Goal: Task Accomplishment & Management: Manage account settings

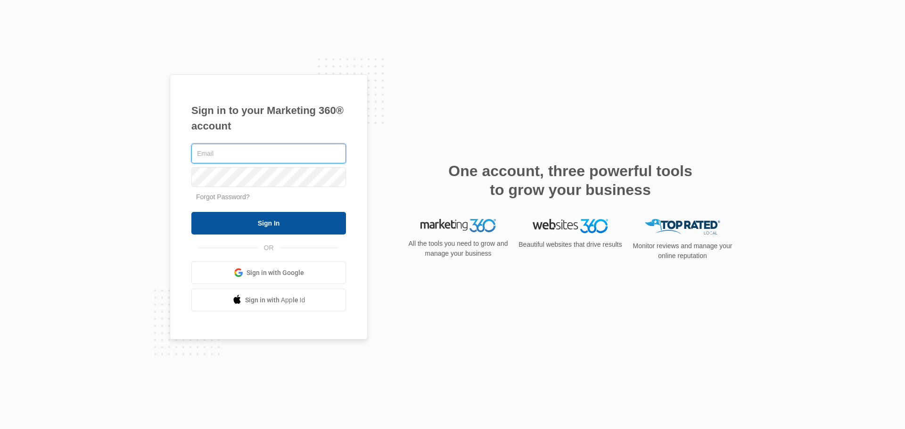
type input "[PERSON_NAME][EMAIL_ADDRESS][DOMAIN_NAME]"
click at [270, 223] on input "Sign In" at bounding box center [268, 223] width 155 height 23
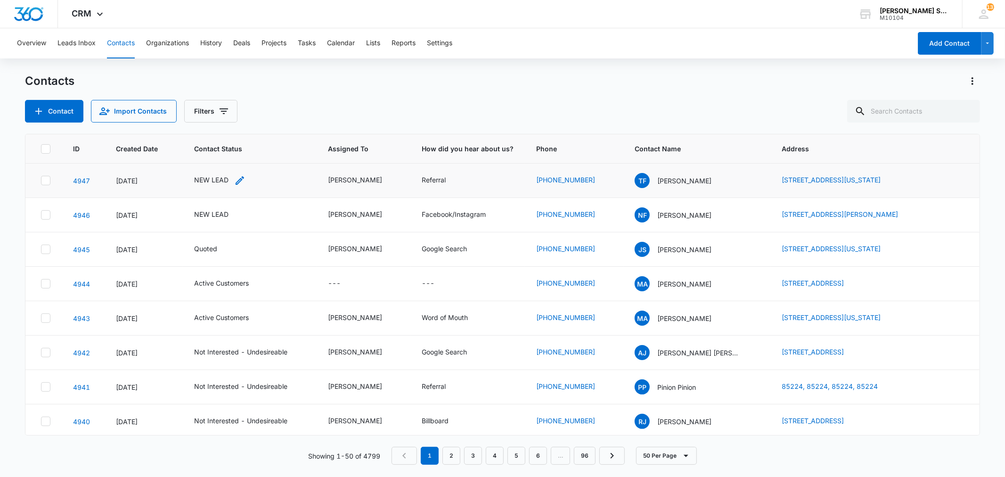
click at [211, 181] on div "NEW LEAD" at bounding box center [211, 180] width 34 height 10
click at [221, 121] on icon "Remove NEW LEAD" at bounding box center [222, 119] width 6 height 6
type input "un"
click at [213, 156] on p "Not Interested - Undesireable" at bounding box center [201, 168] width 27 height 40
click at [331, 146] on div "Contact Status Not Interested - Undesireable Cancel Save" at bounding box center [253, 122] width 177 height 95
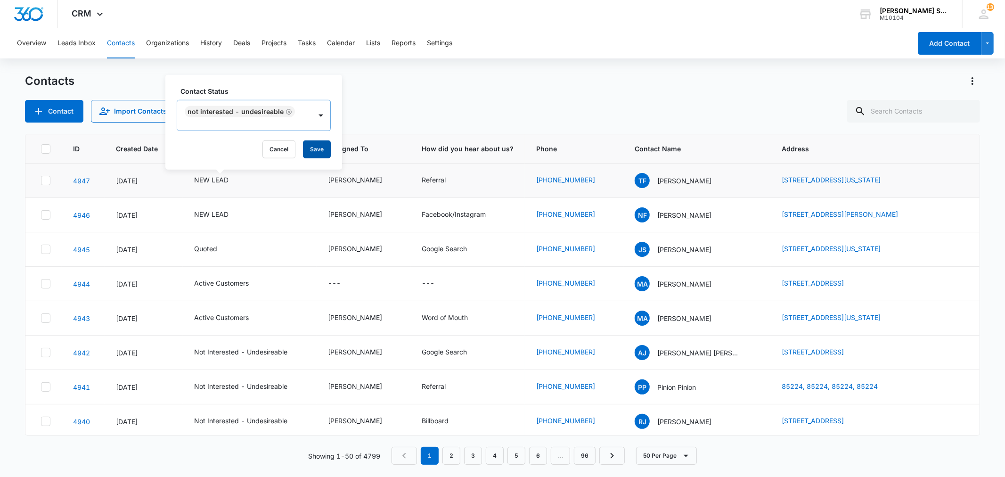
click at [324, 145] on button "Save" at bounding box center [317, 149] width 28 height 18
drag, startPoint x: 757, startPoint y: 213, endPoint x: 902, endPoint y: 213, distance: 145.1
click at [902, 213] on td "2544 Deer Point Dr, Montgomery, IL, 60538" at bounding box center [874, 215] width 209 height 34
drag, startPoint x: 756, startPoint y: 215, endPoint x: 903, endPoint y: 222, distance: 147.2
click at [903, 222] on td "2544 Deer Point Dr, Montgomery, IL, 60538" at bounding box center [874, 215] width 209 height 34
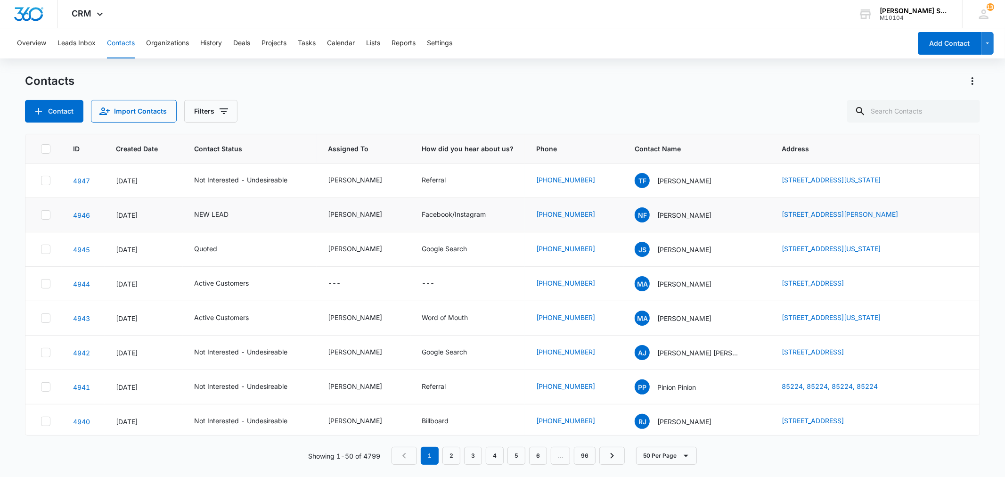
copy link "2544 Deer Point Dr, Montgomery, IL, 60538"
click at [674, 217] on p "Nick Frantz" at bounding box center [684, 215] width 54 height 10
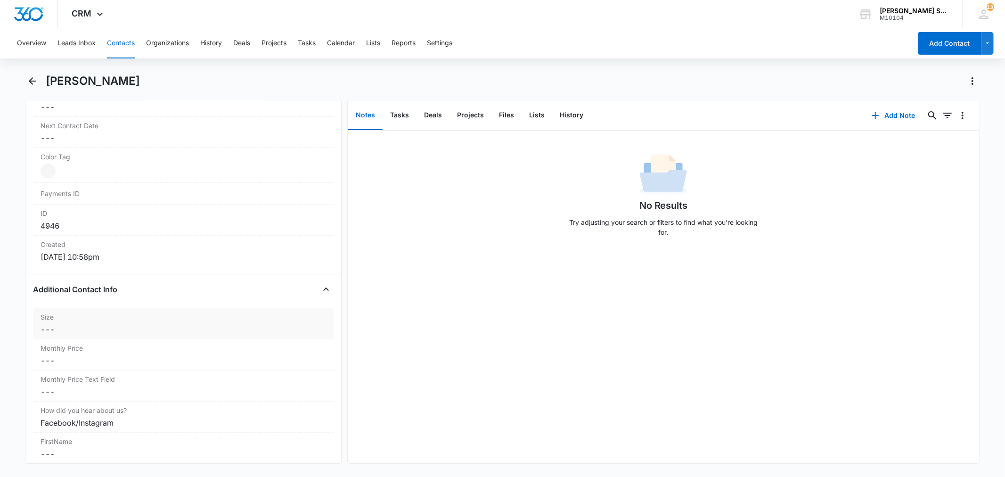
scroll to position [524, 0]
click at [82, 354] on dd "Cancel Save Changes ---" at bounding box center [183, 357] width 285 height 11
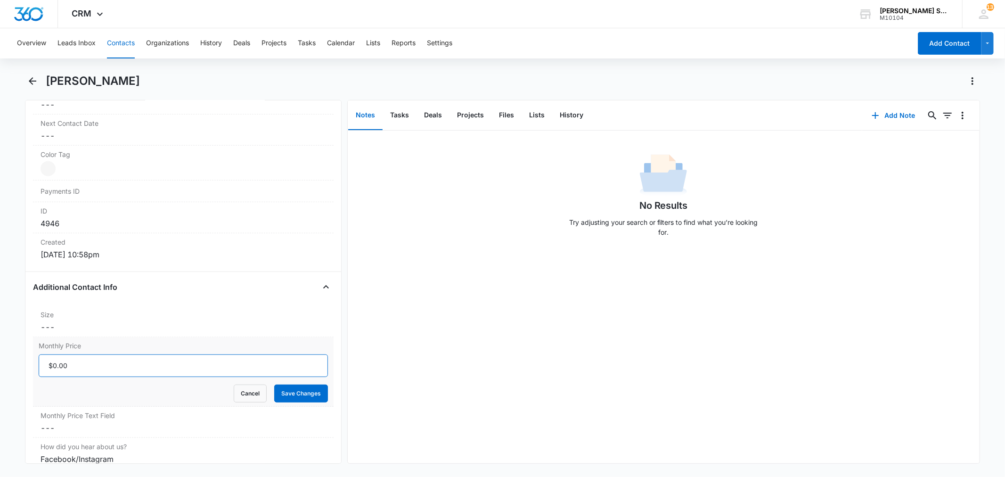
click at [76, 364] on input "Monthly Price" at bounding box center [183, 365] width 289 height 23
type input "$36.00"
click at [274, 385] on button "Save Changes" at bounding box center [301, 394] width 54 height 18
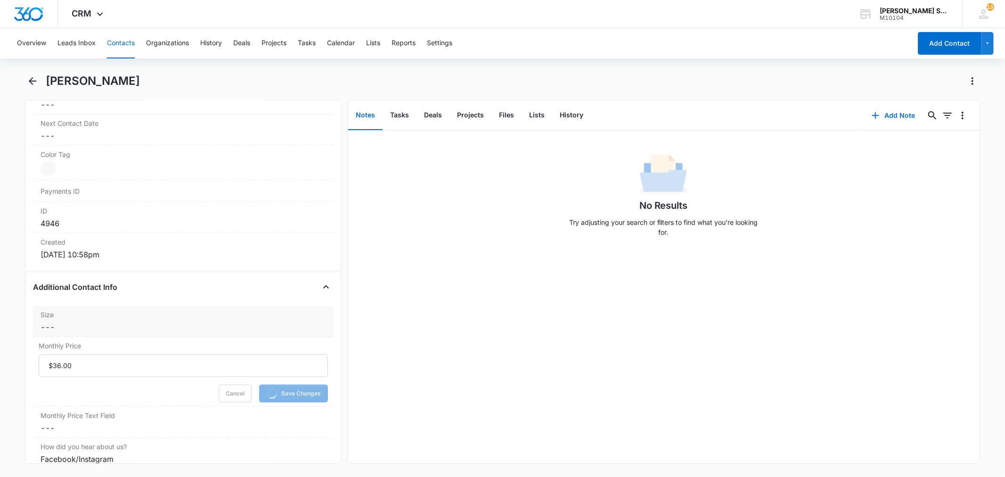
click at [64, 324] on dd "Cancel Save Changes ---" at bounding box center [183, 326] width 285 height 11
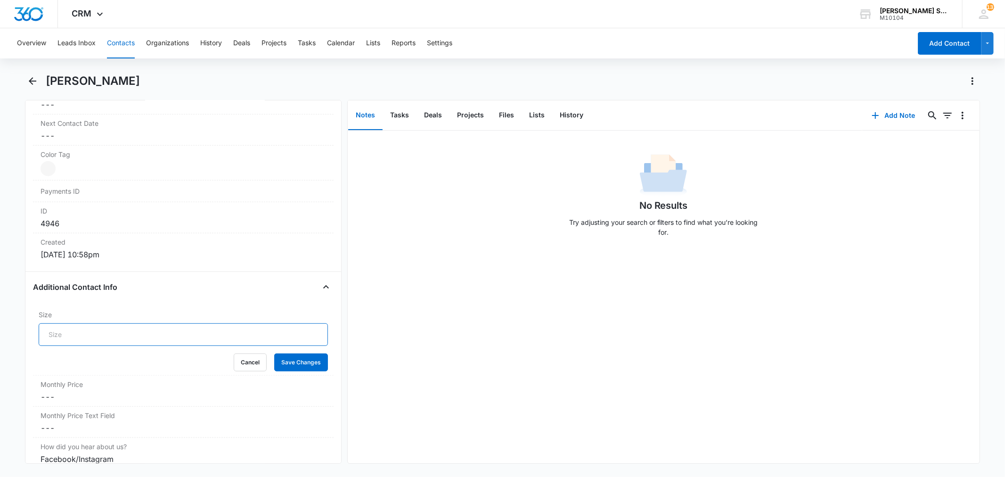
click at [66, 328] on input "Size" at bounding box center [183, 334] width 289 height 23
type input "6"
click at [274, 353] on button "Save Changes" at bounding box center [301, 362] width 54 height 18
click at [890, 113] on button "Add Note" at bounding box center [893, 115] width 63 height 23
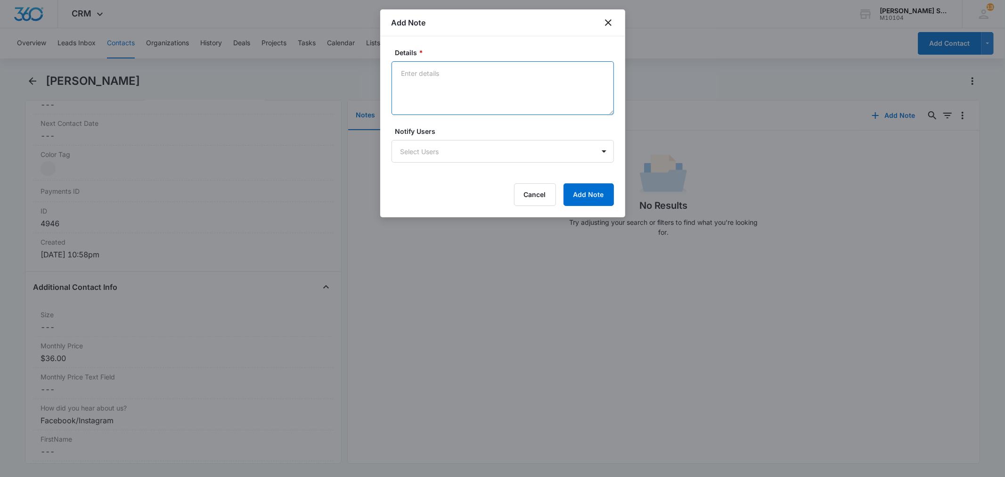
click at [472, 114] on textarea "Details *" at bounding box center [503, 88] width 222 height 54
type textarea "vb2 72"
click at [576, 192] on button "Add Note" at bounding box center [589, 194] width 50 height 23
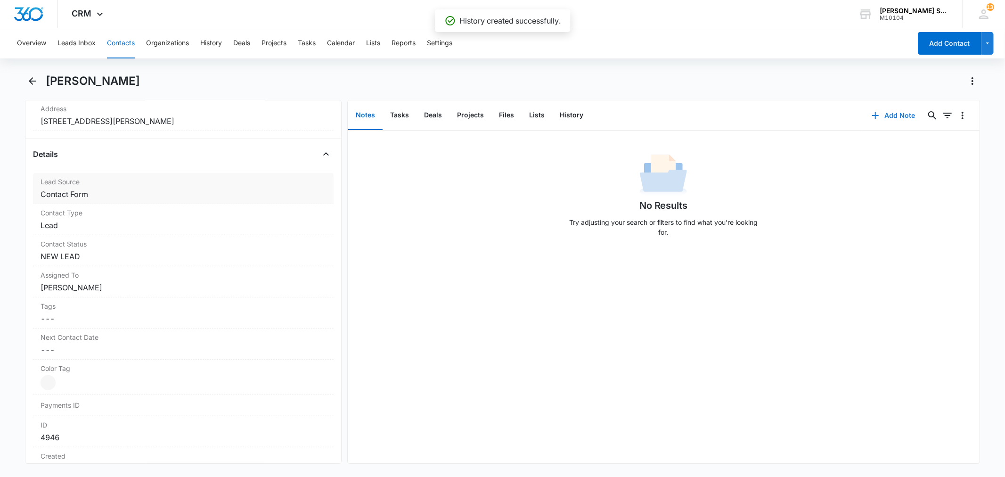
scroll to position [262, 0]
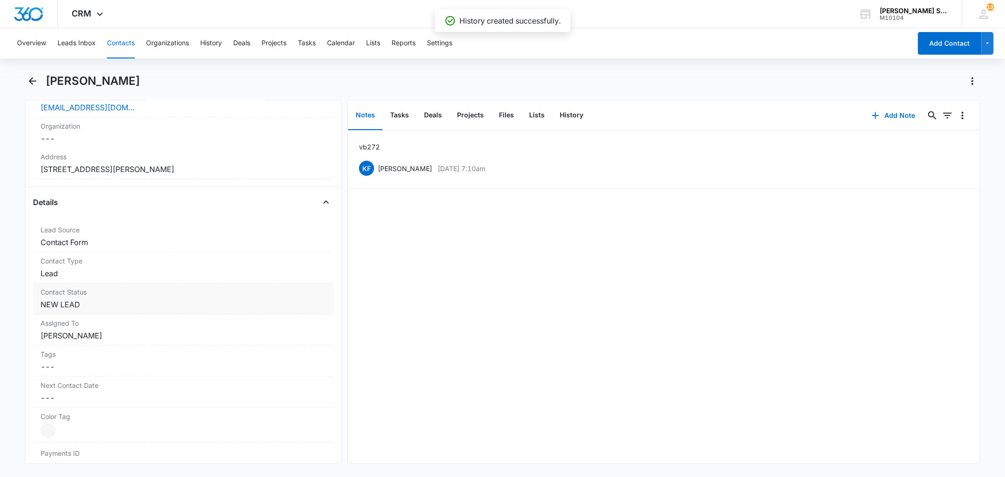
click at [91, 303] on dd "Cancel Save Changes NEW LEAD" at bounding box center [183, 304] width 285 height 11
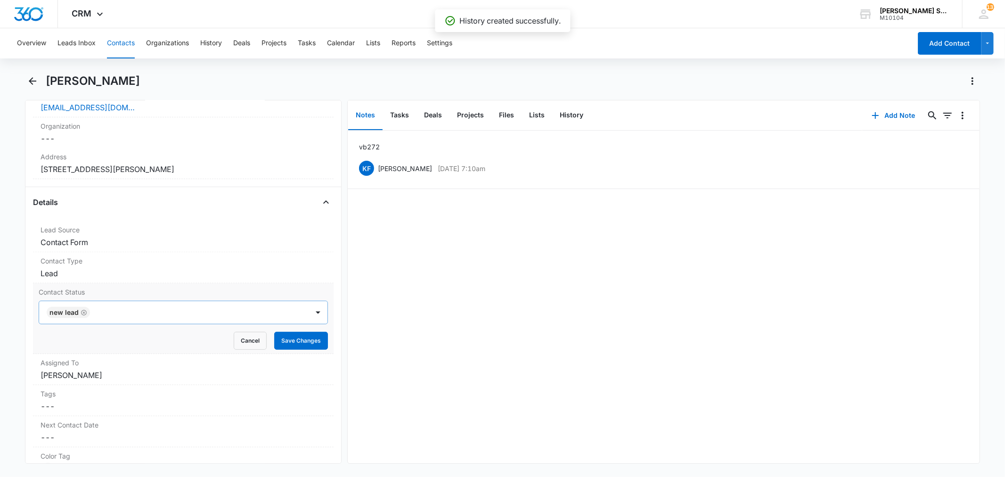
click at [83, 313] on icon "Remove NEW LEAD" at bounding box center [84, 312] width 7 height 7
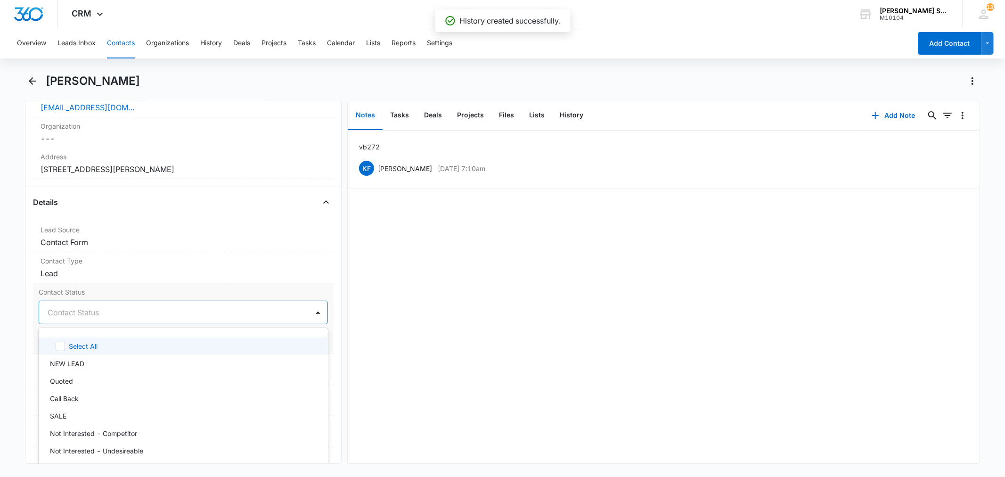
click at [83, 313] on div at bounding box center [172, 312] width 248 height 13
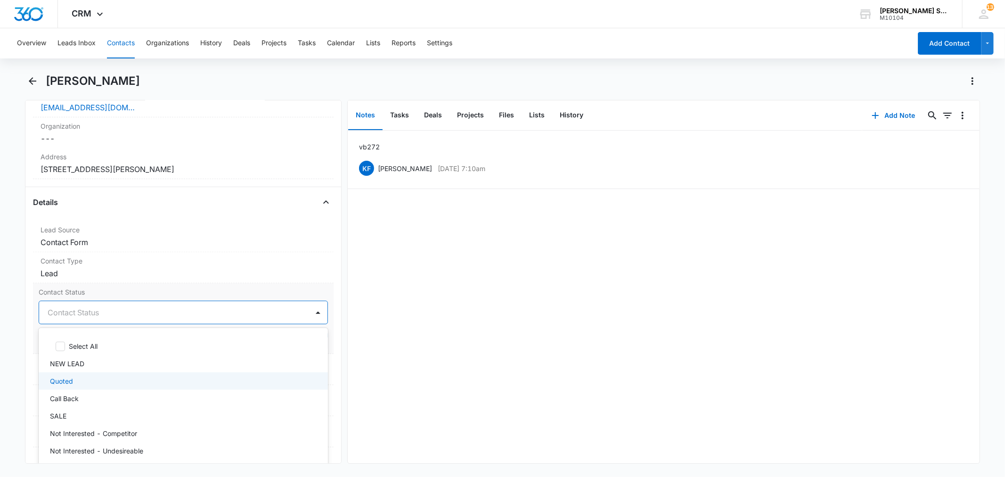
click at [74, 376] on div "Quoted" at bounding box center [182, 381] width 264 height 10
drag, startPoint x: 138, startPoint y: 291, endPoint x: 164, endPoint y: 295, distance: 26.6
click at [138, 291] on label "Contact Status" at bounding box center [183, 292] width 289 height 10
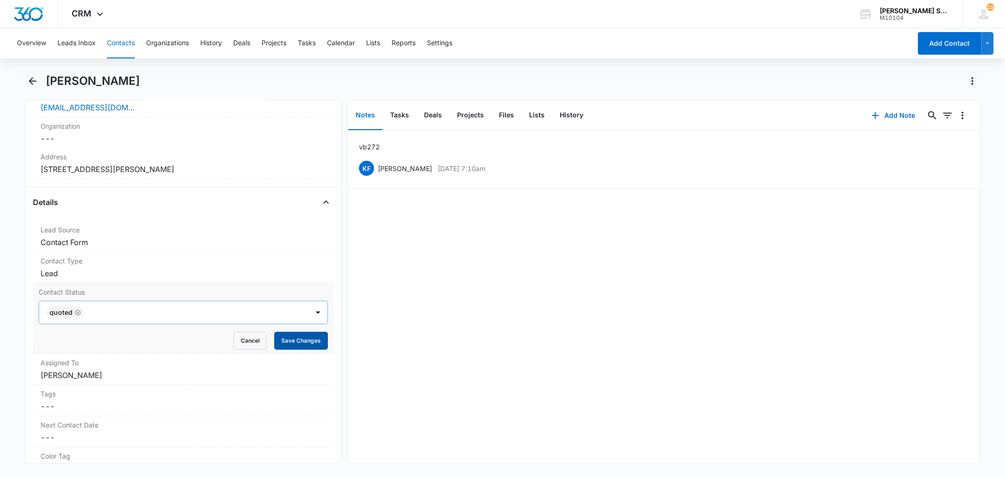
click at [275, 337] on button "Save Changes" at bounding box center [301, 341] width 54 height 18
click at [77, 378] on dd "Cancel Save Changes Kenneth Florman" at bounding box center [183, 374] width 285 height 11
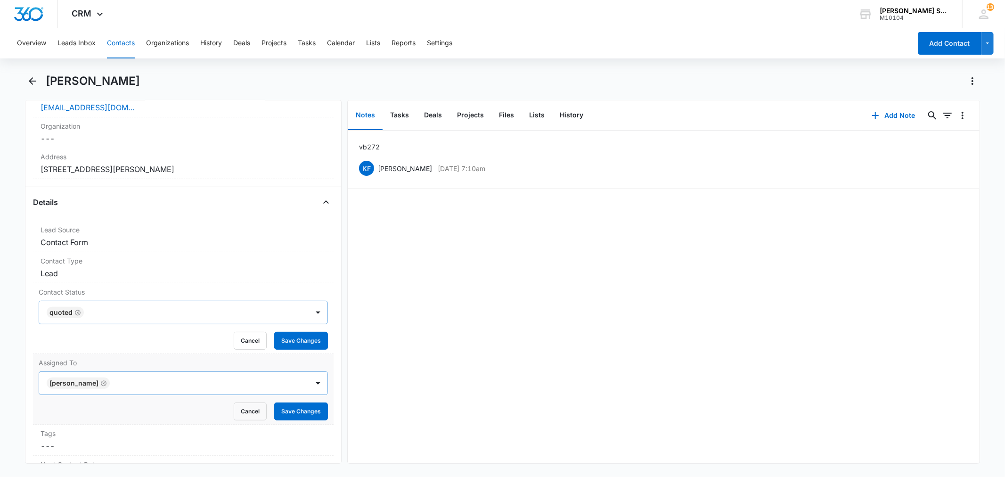
click at [105, 384] on icon "Remove Kenneth Florman" at bounding box center [104, 383] width 6 height 6
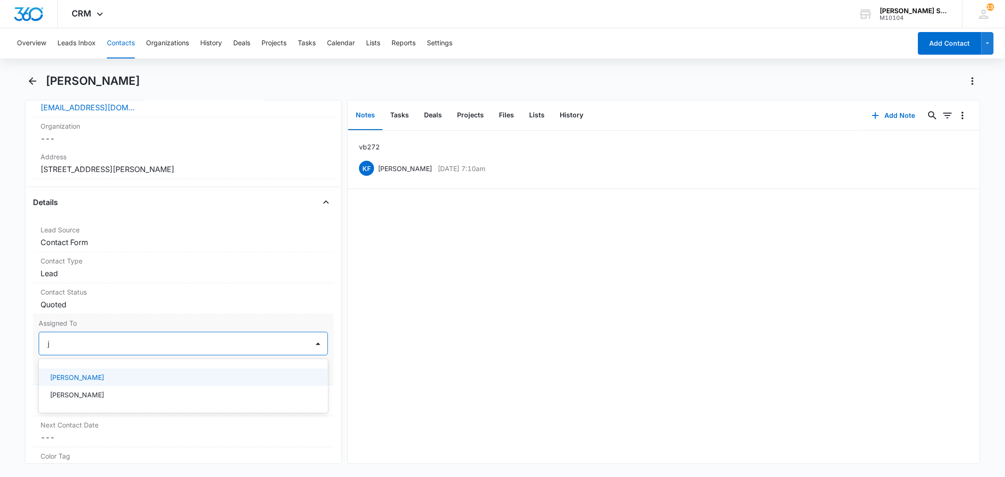
type input "ji"
click at [82, 380] on p "Jim McDevitt" at bounding box center [77, 377] width 54 height 10
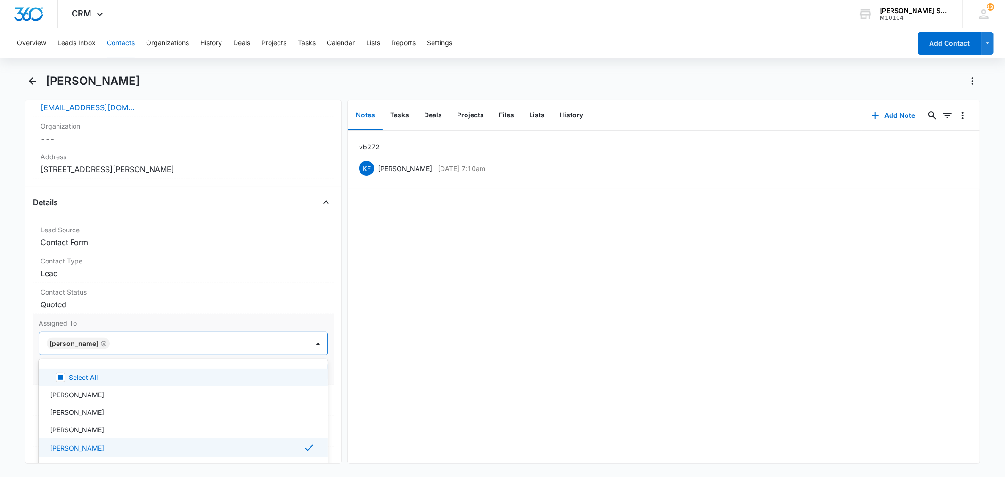
drag, startPoint x: 145, startPoint y: 318, endPoint x: 161, endPoint y: 318, distance: 16.0
click at [148, 317] on div "Assigned To option Jim McDevitt, selected. 12 results available. Use Up and Dow…" at bounding box center [183, 349] width 300 height 71
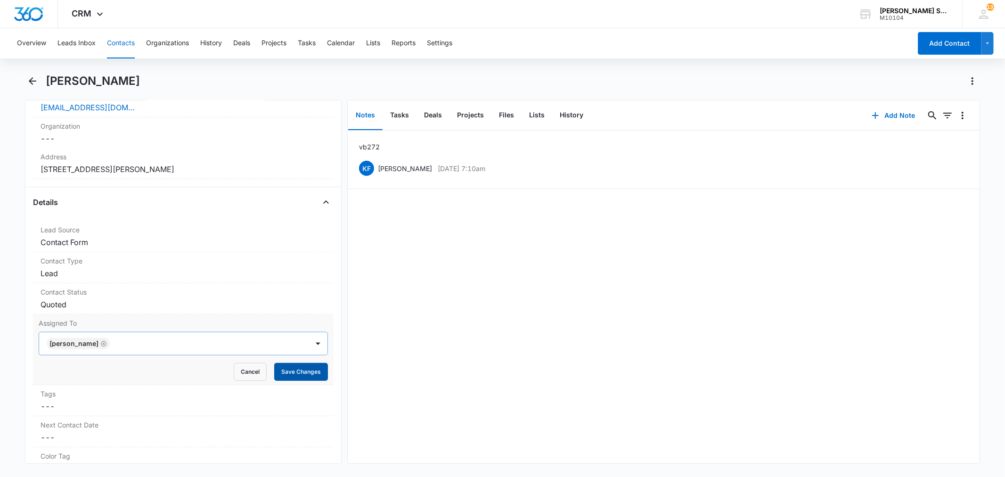
click at [279, 370] on button "Save Changes" at bounding box center [301, 372] width 54 height 18
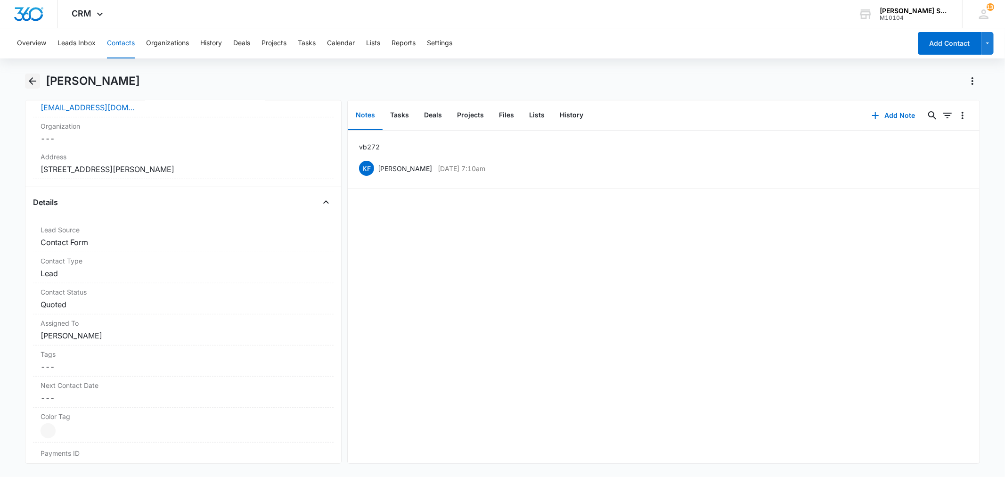
click at [34, 82] on icon "Back" at bounding box center [32, 80] width 11 height 11
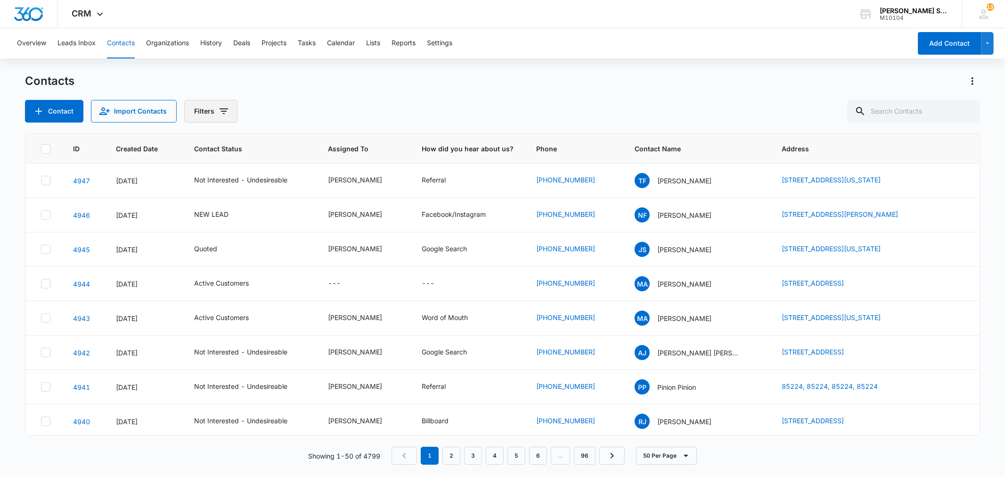
click at [222, 111] on icon "Filters" at bounding box center [224, 111] width 8 height 6
click at [295, 195] on icon "Show Status filters" at bounding box center [295, 194] width 11 height 11
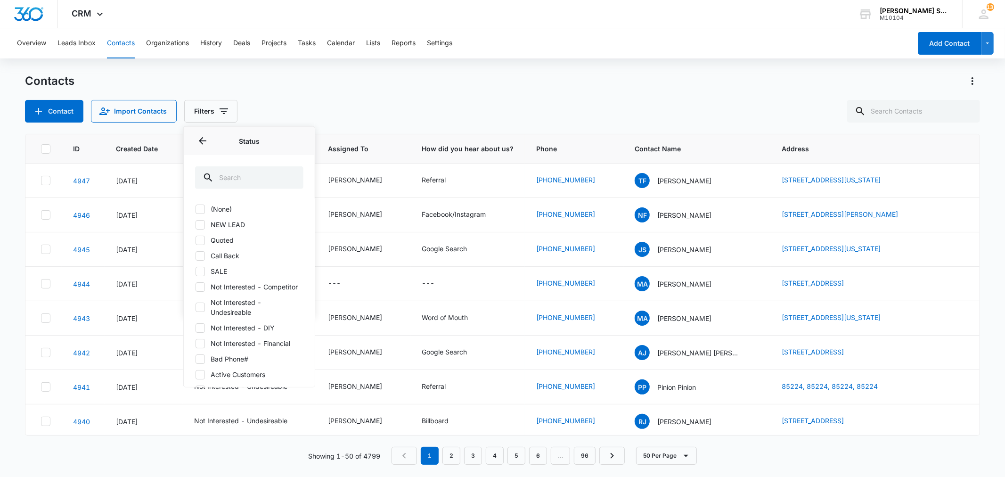
click at [201, 210] on icon at bounding box center [200, 209] width 8 height 8
click at [196, 209] on input "(None)" at bounding box center [195, 209] width 0 height 0
checkbox input "true"
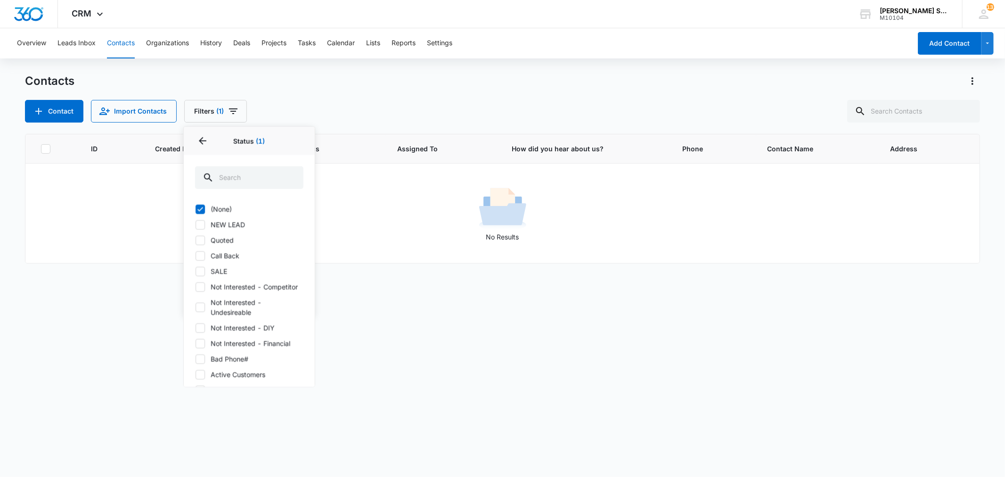
click at [201, 224] on icon at bounding box center [200, 224] width 8 height 8
click at [196, 224] on input "NEW LEAD" at bounding box center [195, 224] width 0 height 0
checkbox input "true"
click at [196, 269] on icon at bounding box center [200, 271] width 8 height 8
click at [196, 271] on input "SALE" at bounding box center [195, 271] width 0 height 0
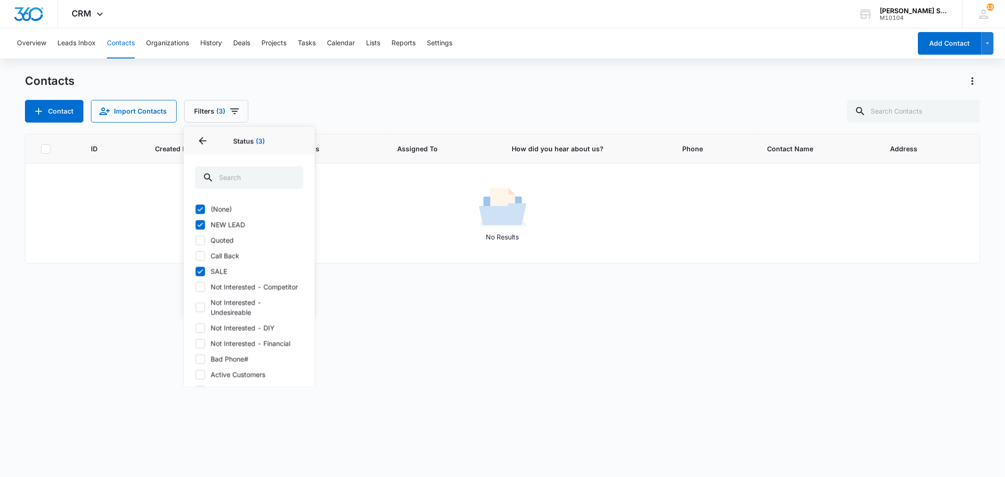
click at [201, 270] on icon at bounding box center [200, 271] width 6 height 4
click at [196, 271] on input "SALE" at bounding box center [195, 271] width 0 height 0
checkbox input "false"
click at [202, 224] on icon at bounding box center [200, 224] width 8 height 8
click at [196, 224] on input "NEW LEAD" at bounding box center [195, 224] width 0 height 0
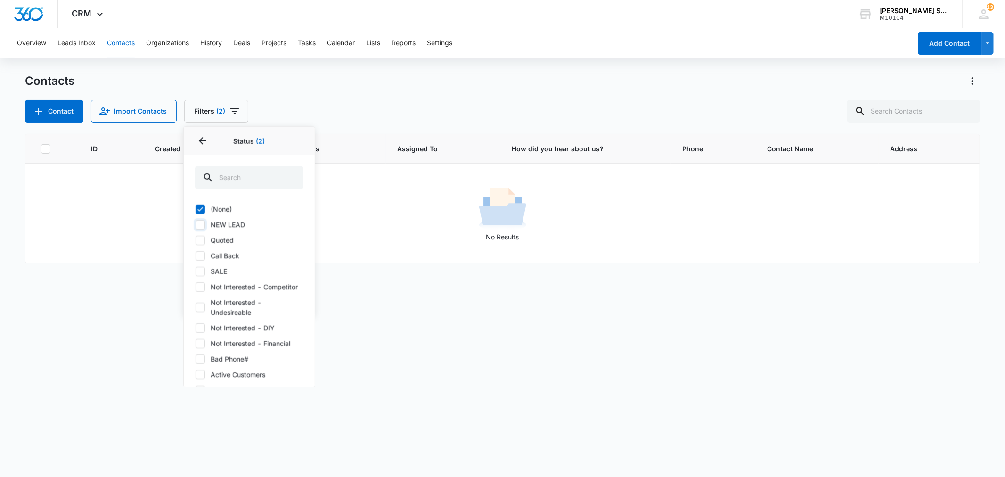
checkbox input "false"
click at [202, 211] on icon at bounding box center [200, 209] width 8 height 8
click at [196, 209] on input "(None)" at bounding box center [195, 209] width 0 height 0
click at [203, 138] on icon "Back" at bounding box center [202, 140] width 11 height 11
click at [304, 87] on div "Contacts" at bounding box center [502, 81] width 955 height 15
